Goal: Task Accomplishment & Management: Use online tool/utility

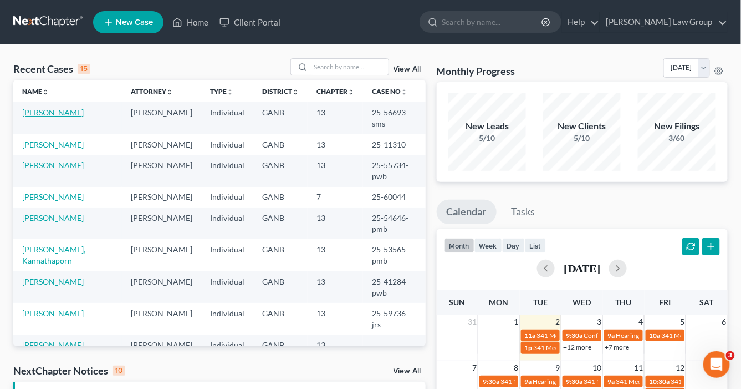
click at [73, 111] on link "[PERSON_NAME]" at bounding box center [53, 112] width 62 height 9
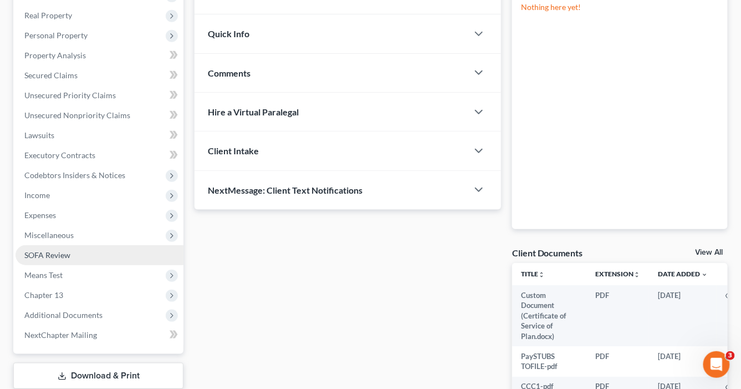
scroll to position [177, 0]
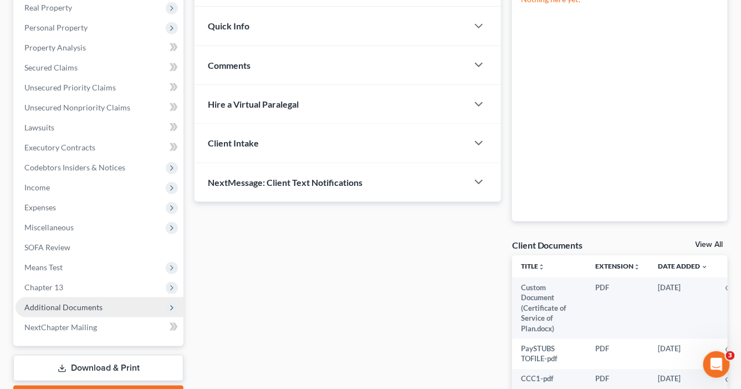
click at [136, 307] on span "Additional Documents" at bounding box center [100, 307] width 168 height 20
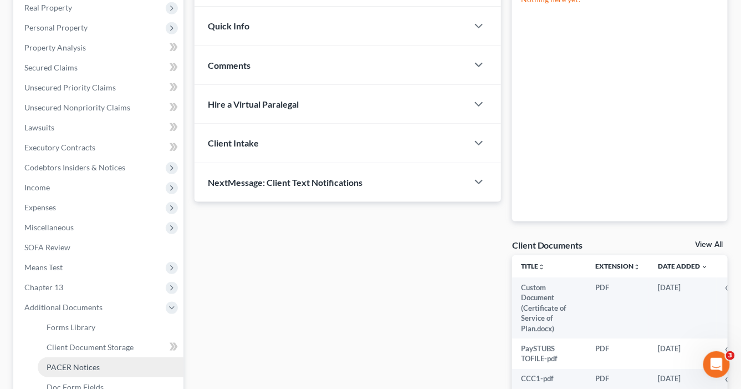
click at [126, 363] on link "PACER Notices" at bounding box center [111, 367] width 146 height 20
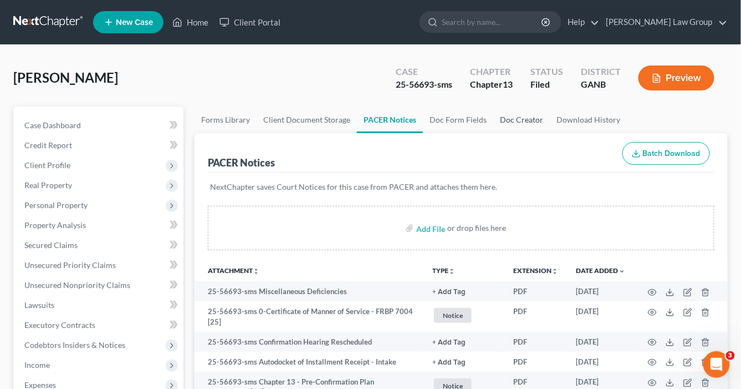
click at [513, 123] on link "Doc Creator" at bounding box center [521, 119] width 57 height 27
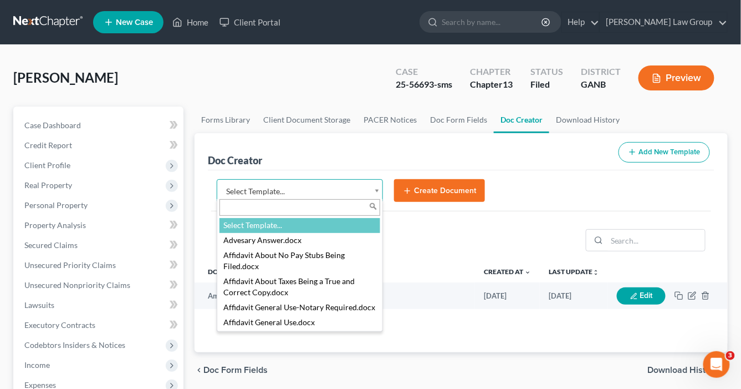
click at [379, 189] on body "Home New Case Client Portal [PERSON_NAME] Law Group [EMAIL_ADDRESS][DOMAIN_NAME…" at bounding box center [370, 374] width 741 height 749
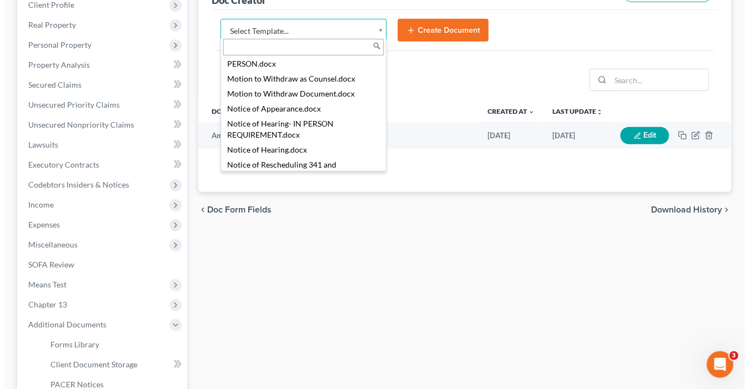
scroll to position [2226, 0]
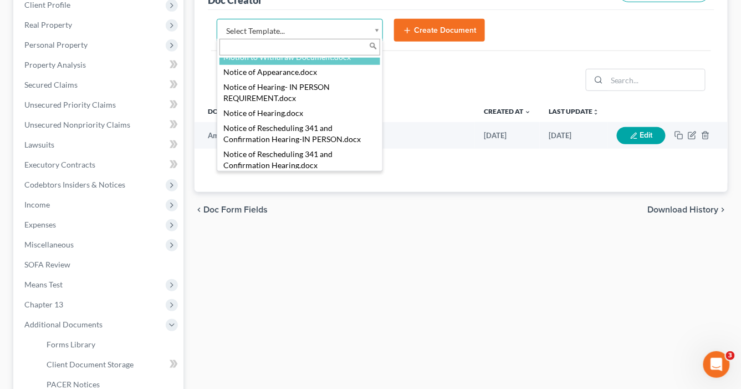
select select "111663"
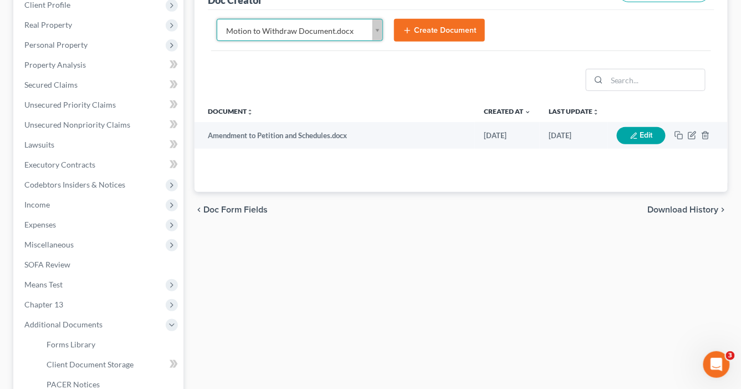
click at [427, 24] on button "Create Document" at bounding box center [439, 30] width 91 height 23
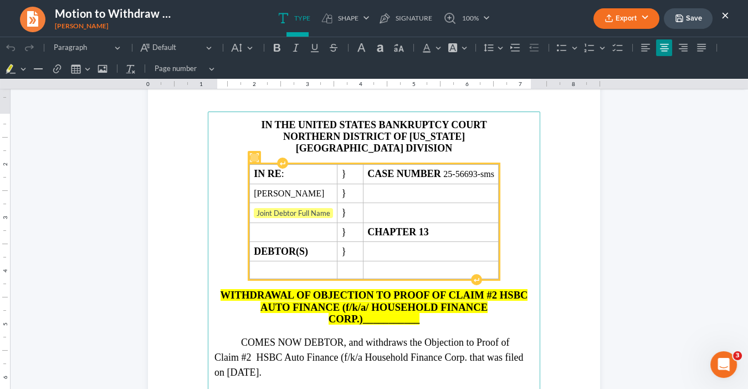
scroll to position [89, 0]
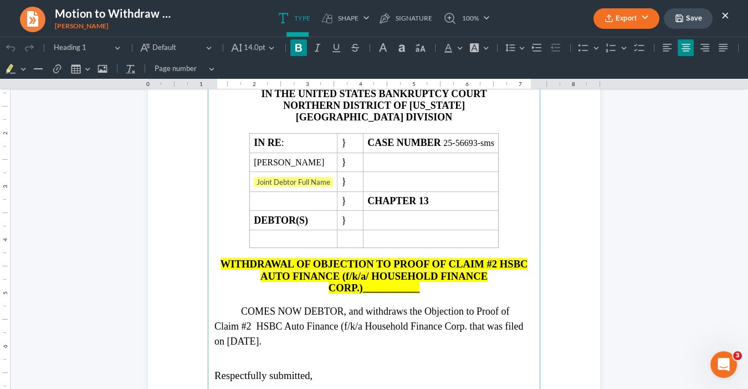
drag, startPoint x: 425, startPoint y: 289, endPoint x: 424, endPoint y: 281, distance: 8.9
click at [409, 288] on main "⁠⁠⁠⁠⁠⁠⁠ IN THE UNITED STATES BANKRUPTCY COURT NORTHERN DISTRICT OF [US_STATE] A…" at bounding box center [374, 319] width 333 height 479
click at [428, 289] on main "IN THE UNITED STATES BANKRUPTCY COURT NORTHERN DISTRICT OF [US_STATE] ATLANTA D…" at bounding box center [374, 319] width 333 height 479
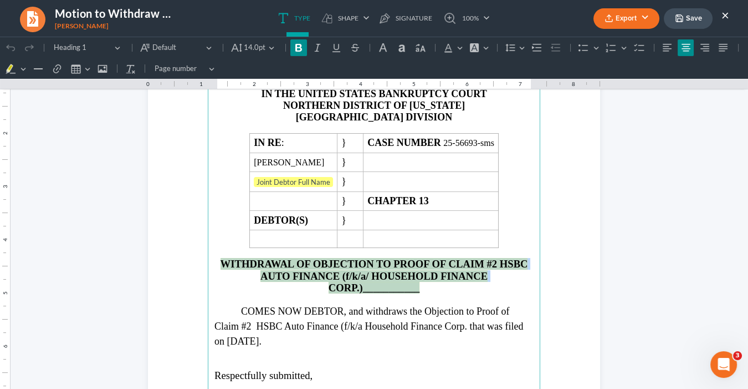
drag, startPoint x: 432, startPoint y: 287, endPoint x: 279, endPoint y: 137, distance: 213.3
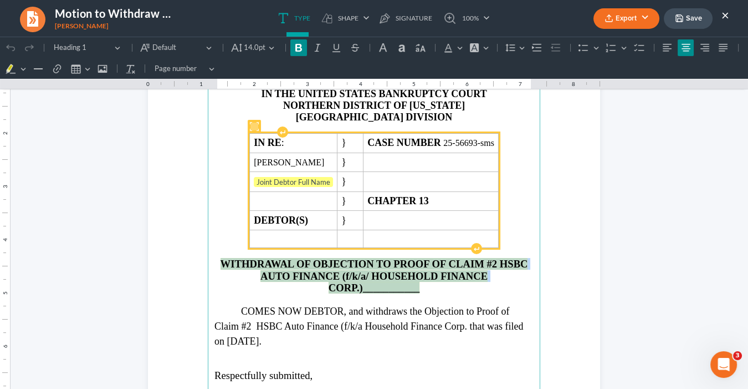
click at [223, 252] on main "IN THE UNITED STATES BANKRUPTCY COURT NORTHERN DISTRICT OF [US_STATE] ATLANTA D…" at bounding box center [374, 319] width 333 height 479
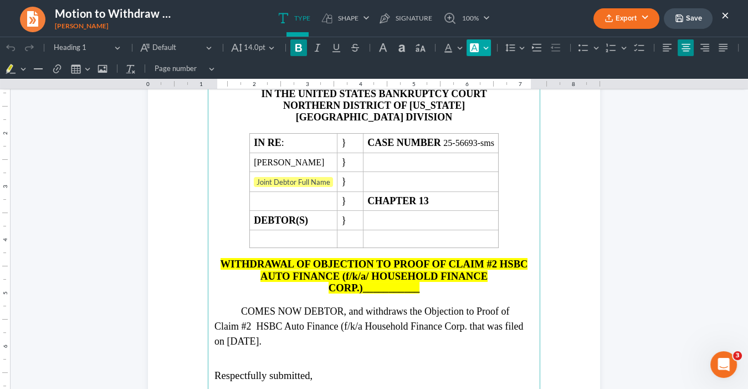
click at [482, 48] on button "Font Background Color Font Background Color" at bounding box center [479, 47] width 24 height 17
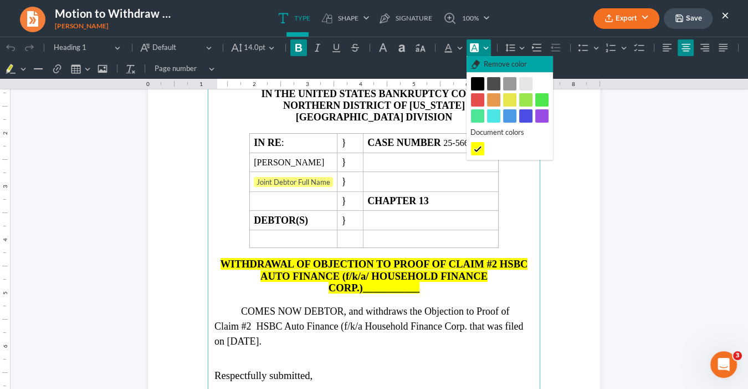
click at [509, 65] on span "Remove color" at bounding box center [505, 64] width 43 height 11
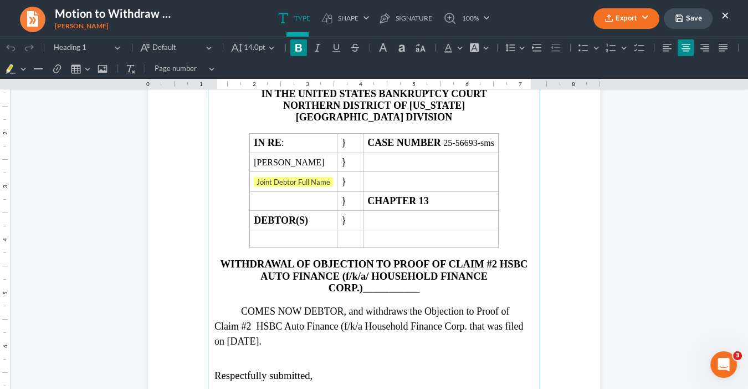
click at [426, 281] on h2 "WITHDRAWAL OF OBJECTION TO PROOF OF CLAIM #2 HSBC AUTO FINANCE (f/k/a/ HOUSEHOL…" at bounding box center [374, 275] width 319 height 35
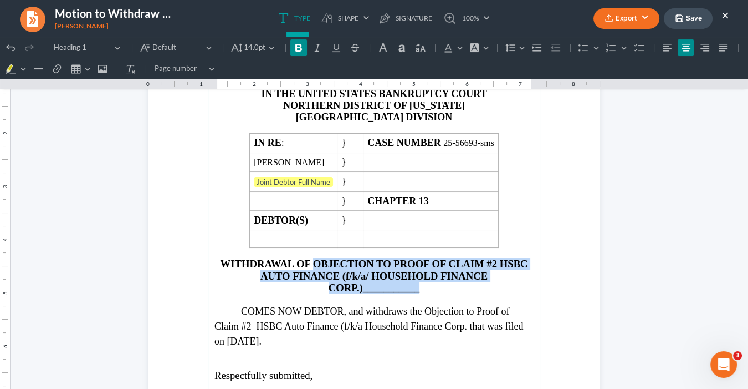
drag, startPoint x: 417, startPoint y: 282, endPoint x: 314, endPoint y: 258, distance: 105.3
click at [313, 258] on h2 "WITHDRAWAL OF OBJECTION TO PROOF OF CLAIM #2 HSBC AUTO FINANCE (f/k/a/ HOUSEHOL…" at bounding box center [374, 275] width 319 height 35
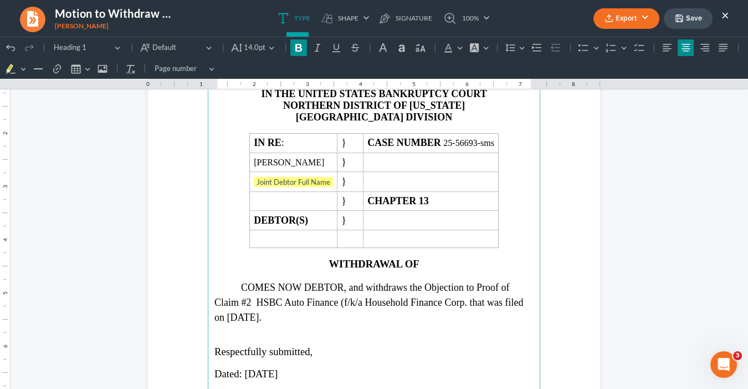
click at [419, 260] on h2 "WITHDRAWAL OF" at bounding box center [374, 264] width 319 height 12
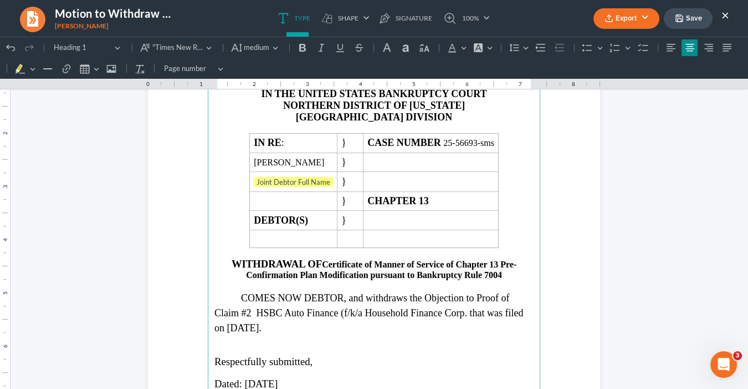
click at [318, 259] on strong "WITHDRAWAL OF" at bounding box center [277, 264] width 90 height 12
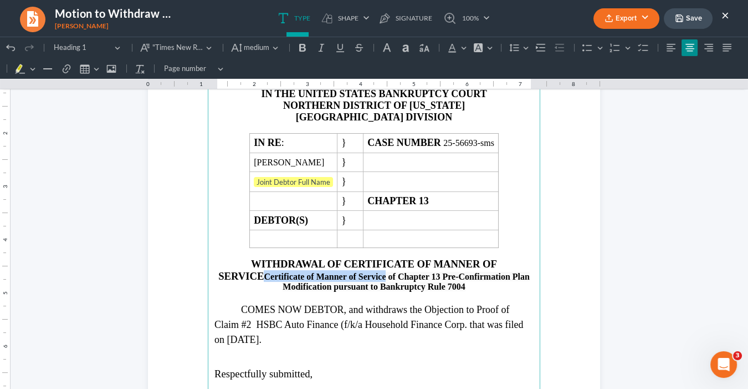
drag, startPoint x: 334, startPoint y: 271, endPoint x: 210, endPoint y: 271, distance: 124.2
click at [210, 271] on main "IN THE UNITED STATES BANKRUPTCY COURT NORTHERN DISTRICT OF [US_STATE] ATLANTA D…" at bounding box center [374, 319] width 333 height 479
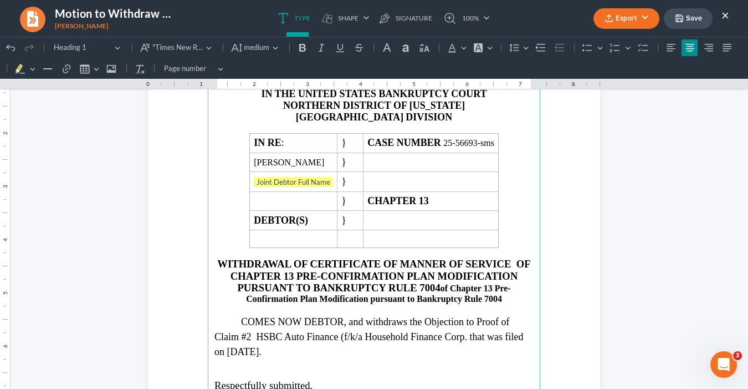
drag, startPoint x: 440, startPoint y: 284, endPoint x: 505, endPoint y: 296, distance: 66.5
click at [505, 296] on h2 "WITHDRAWAL OF CERTIFICATE OF MANNER OF SERVICE OF CHAPTER 13 PRE-CONFIRMATION P…" at bounding box center [374, 281] width 319 height 46
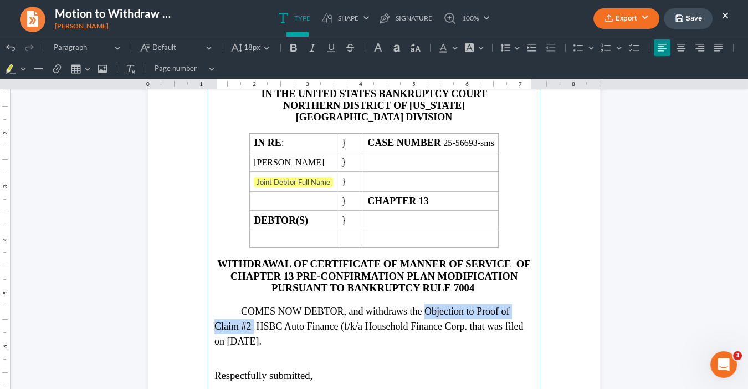
drag, startPoint x: 250, startPoint y: 321, endPoint x: 428, endPoint y: 302, distance: 179.0
click at [425, 305] on span "COMES NOW DEBTOR, and withdraws the Objection to Proof of Claim #2 HSBC Auto Fi…" at bounding box center [369, 325] width 309 height 41
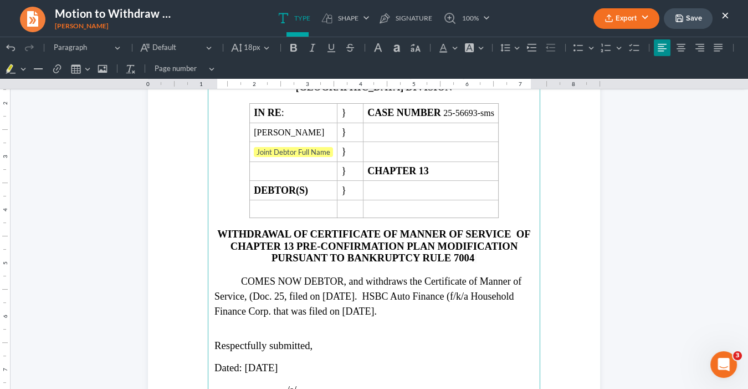
scroll to position [133, 0]
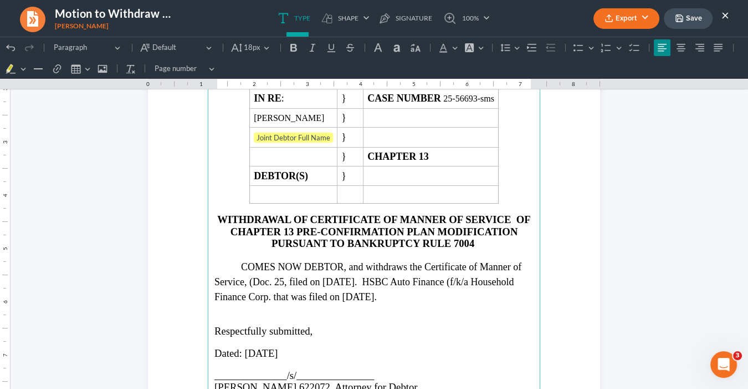
drag, startPoint x: 280, startPoint y: 277, endPoint x: 293, endPoint y: 271, distance: 14.1
click at [282, 274] on span "COMES NOW DEBTOR, and withdraws the Certificate of Manner of Service, (Doc. 25,…" at bounding box center [368, 281] width 307 height 41
drag, startPoint x: 353, startPoint y: 295, endPoint x: 396, endPoint y: 278, distance: 46.5
click at [396, 278] on span "COMES NOW DEBTOR, and withdraws the Certificate of Manner of Service, (Doc. 25)…" at bounding box center [368, 281] width 307 height 41
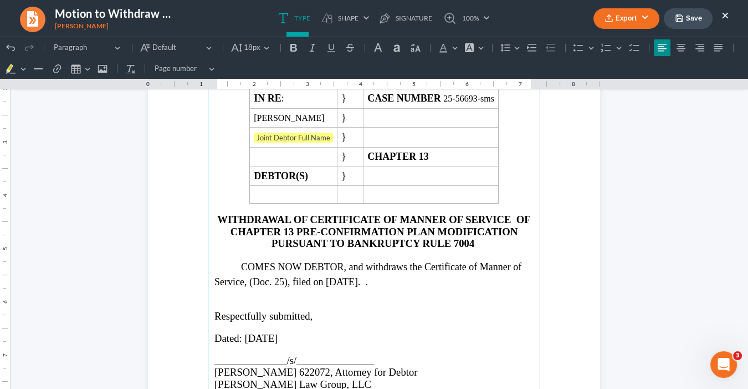
click at [400, 279] on p "COMES NOW DEBTOR, and withdraws the Certificate of Manner of Service, (Doc. 25)…" at bounding box center [374, 274] width 319 height 30
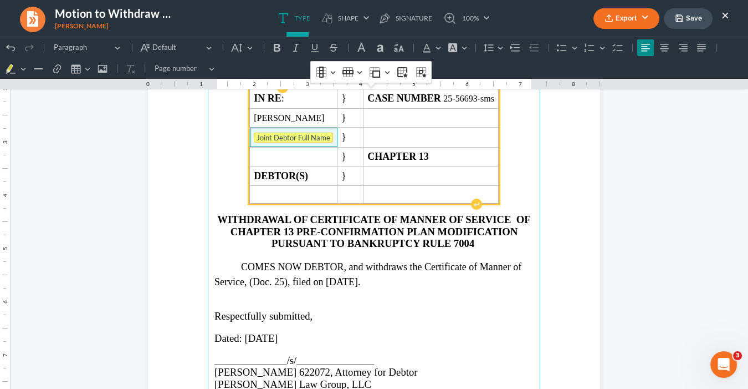
drag, startPoint x: 315, startPoint y: 138, endPoint x: 238, endPoint y: 133, distance: 77.2
click at [254, 133] on span "Joint Debtor Full Name" at bounding box center [293, 137] width 79 height 11
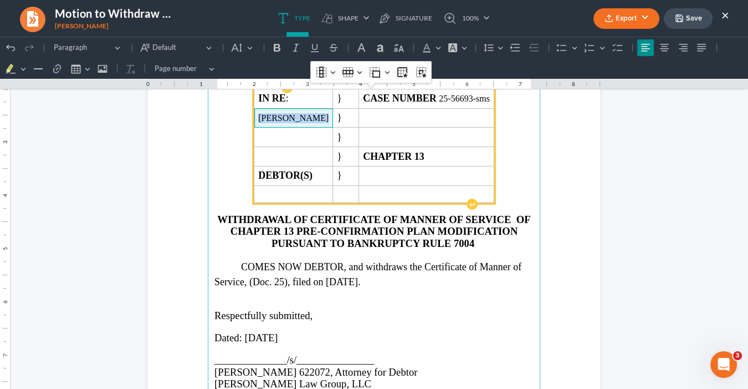
drag, startPoint x: 293, startPoint y: 115, endPoint x: 234, endPoint y: 114, distance: 59.3
click at [254, 114] on td "[PERSON_NAME]" at bounding box center [293, 117] width 79 height 19
copy span "[PERSON_NAME]"
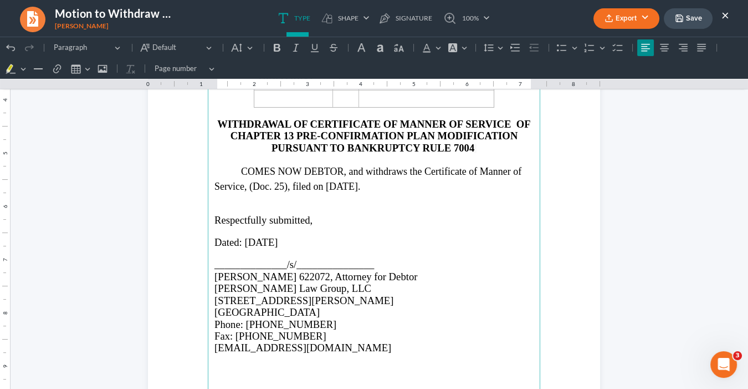
scroll to position [266, 0]
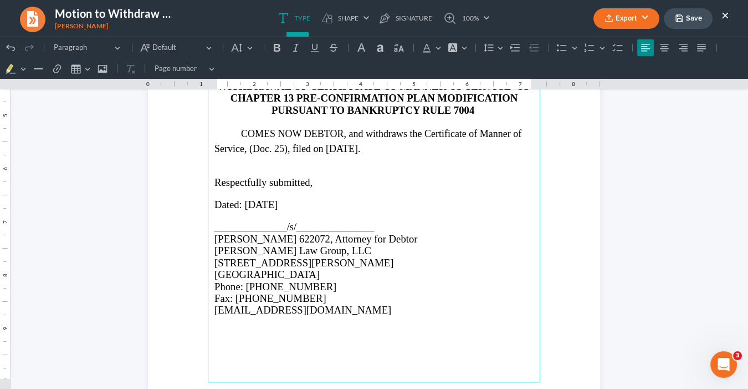
click at [215, 168] on p "Rich Text Editor, page-0-main" at bounding box center [374, 171] width 319 height 10
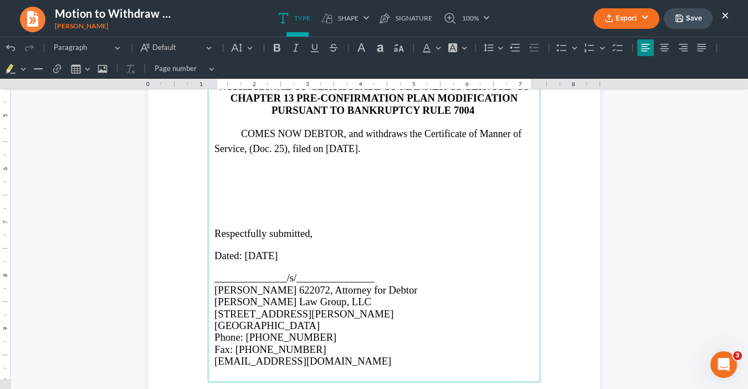
click at [216, 197] on p "Rich Text Editor, page-0-main" at bounding box center [374, 202] width 319 height 10
click at [623, 17] on button "Export" at bounding box center [627, 18] width 66 height 21
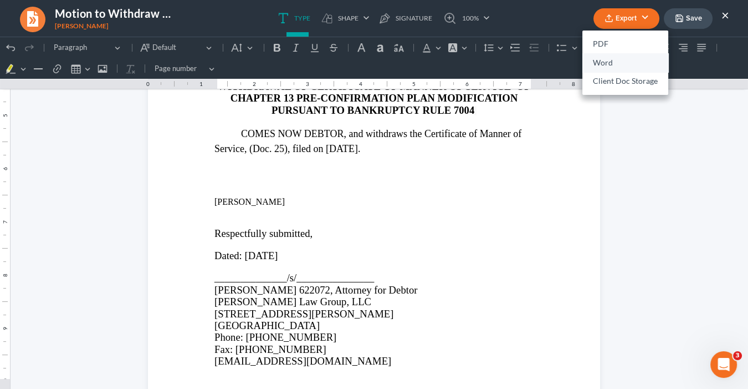
click at [620, 60] on link "Word" at bounding box center [626, 62] width 86 height 19
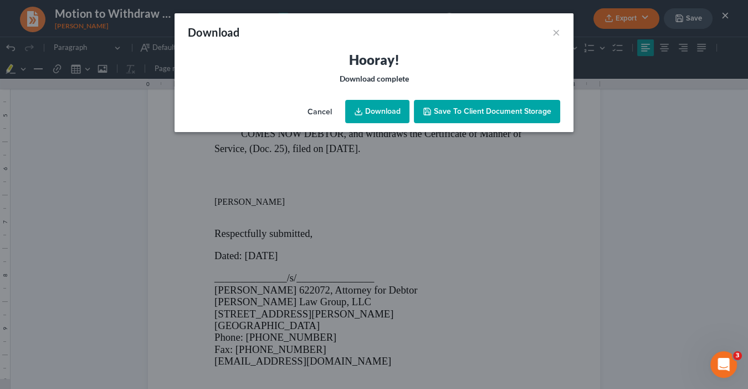
click at [378, 101] on link "Download" at bounding box center [377, 111] width 64 height 23
click at [387, 113] on link "Download" at bounding box center [377, 111] width 64 height 23
click at [392, 109] on link "Download" at bounding box center [377, 111] width 64 height 23
click at [552, 29] on div "Download ×" at bounding box center [374, 32] width 399 height 38
click at [557, 30] on button "×" at bounding box center [557, 32] width 8 height 13
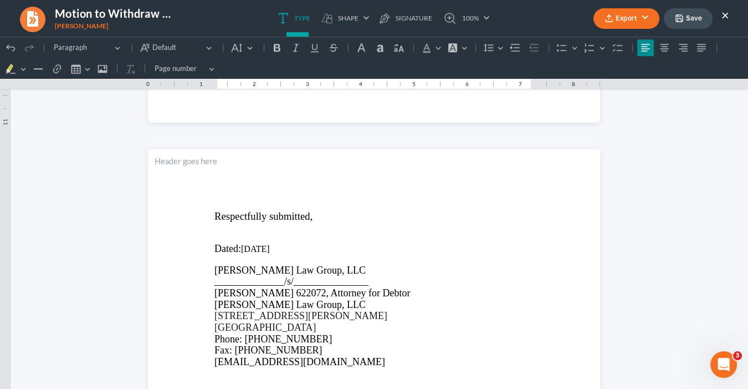
scroll to position [1242, 0]
